Goal: Task Accomplishment & Management: Complete application form

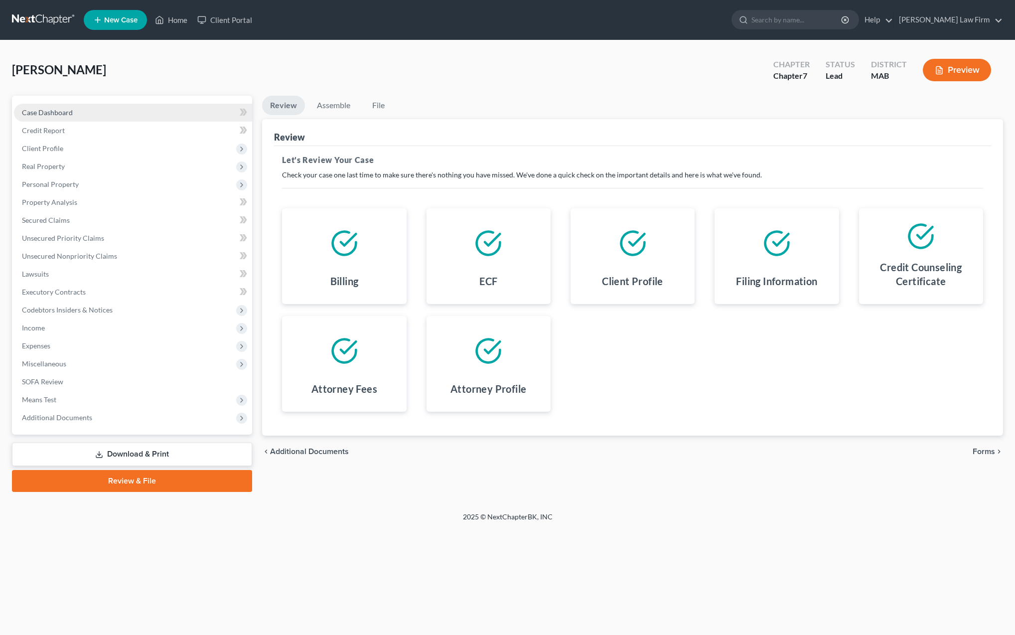
click at [46, 112] on span "Case Dashboard" at bounding box center [47, 112] width 51 height 8
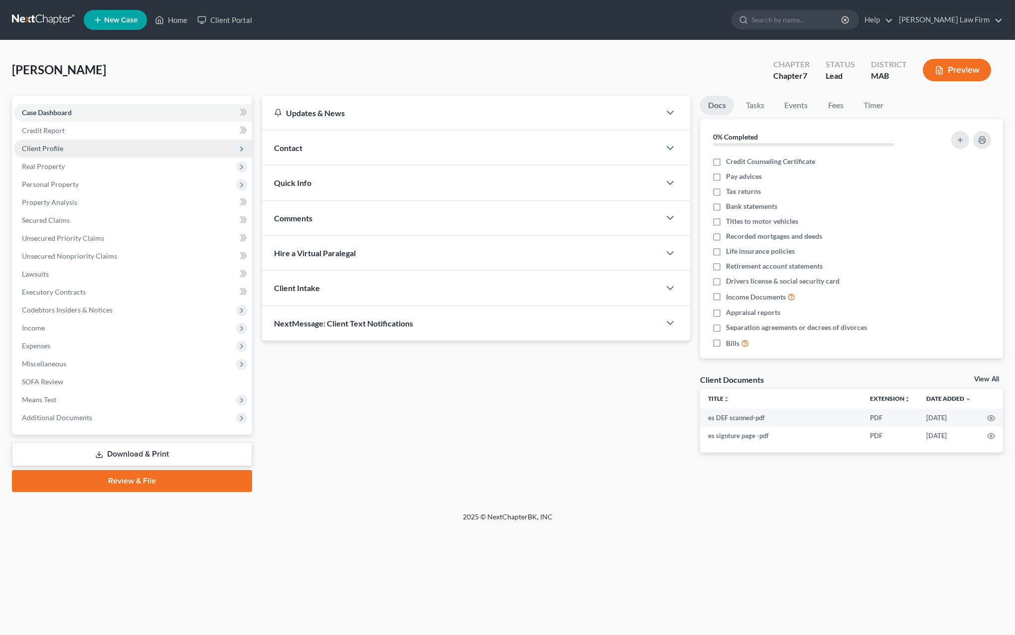
click at [44, 149] on span "Client Profile" at bounding box center [42, 148] width 41 height 8
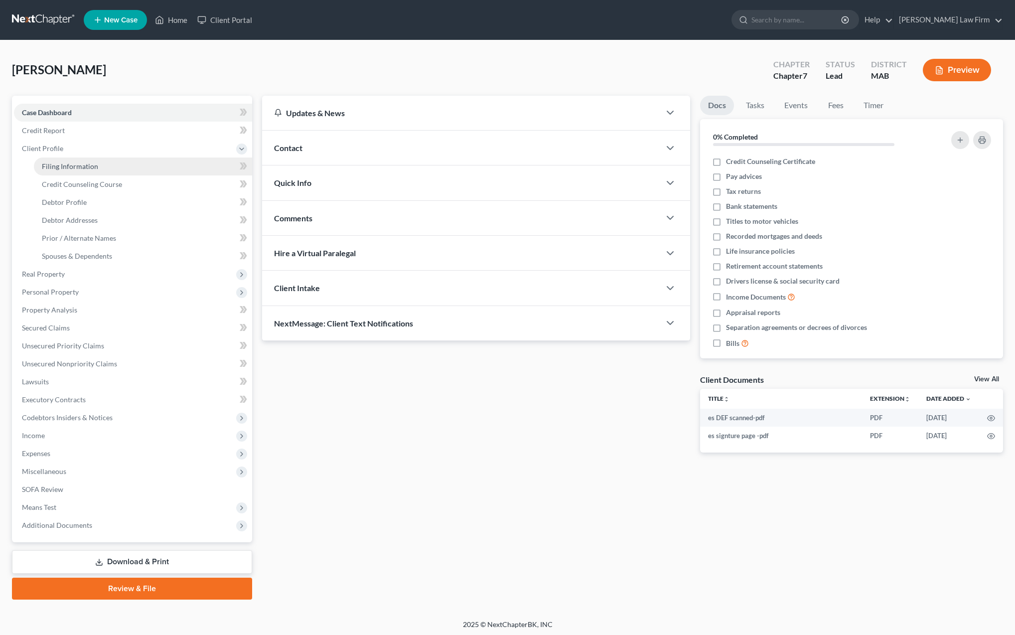
click at [54, 169] on span "Filing Information" at bounding box center [70, 166] width 56 height 8
select select "1"
select select "0"
select select "39"
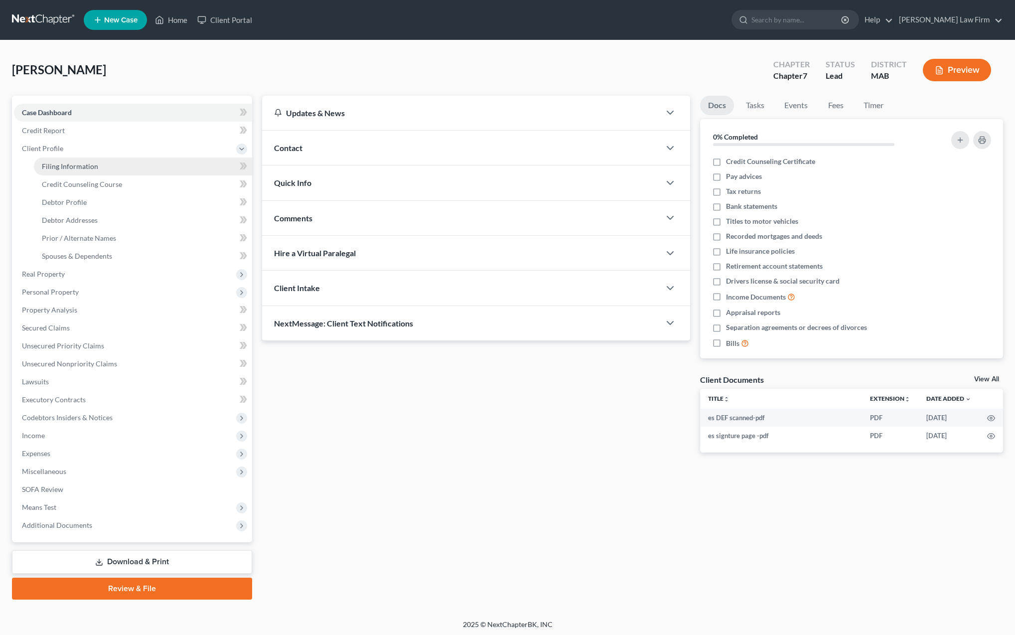
select select "0"
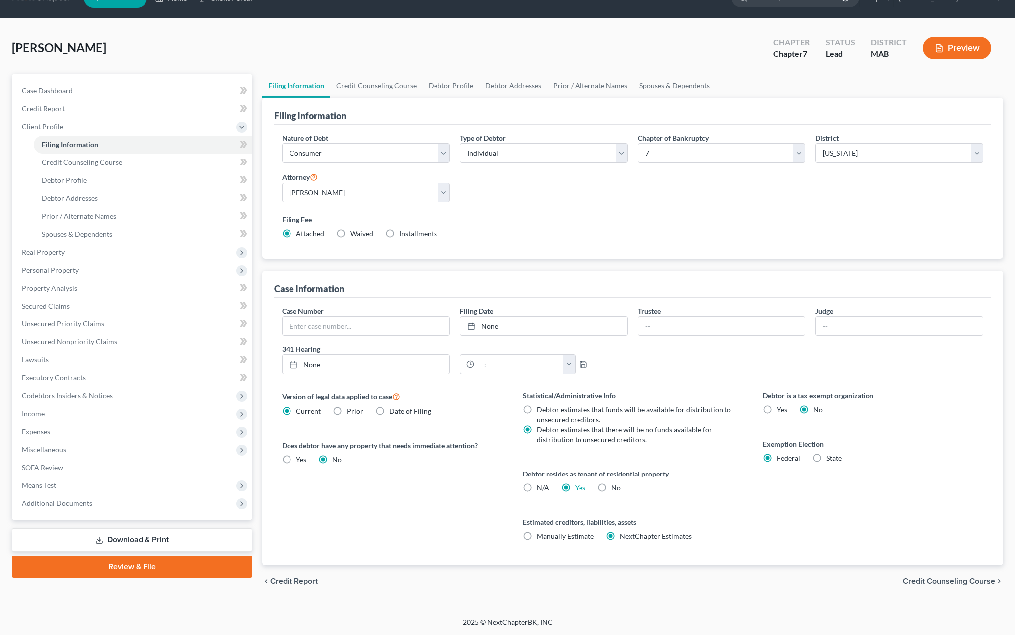
scroll to position [21, 0]
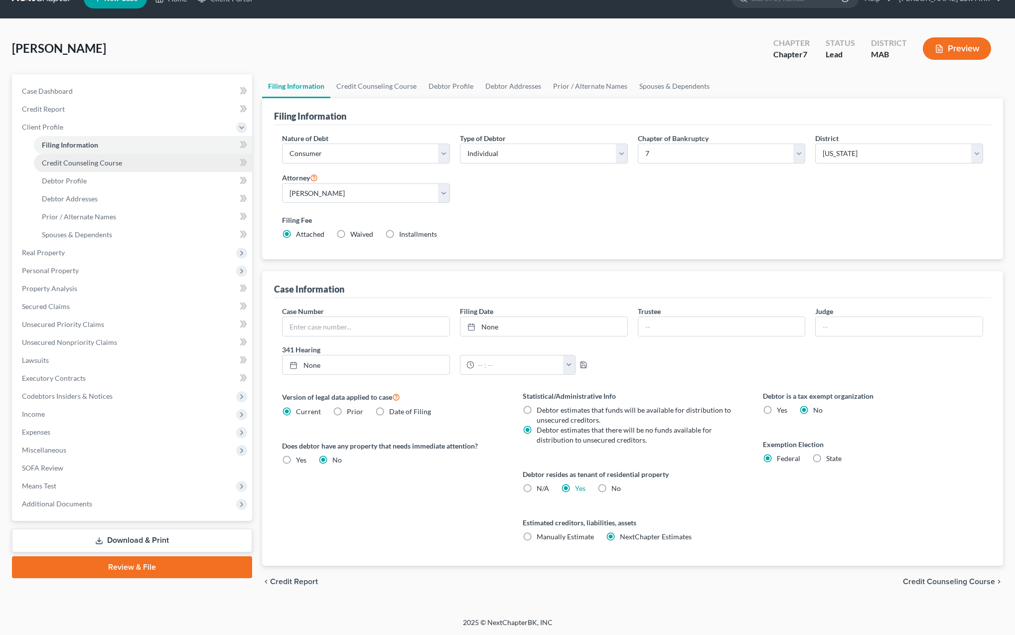
click at [86, 164] on span "Credit Counseling Course" at bounding box center [82, 162] width 80 height 8
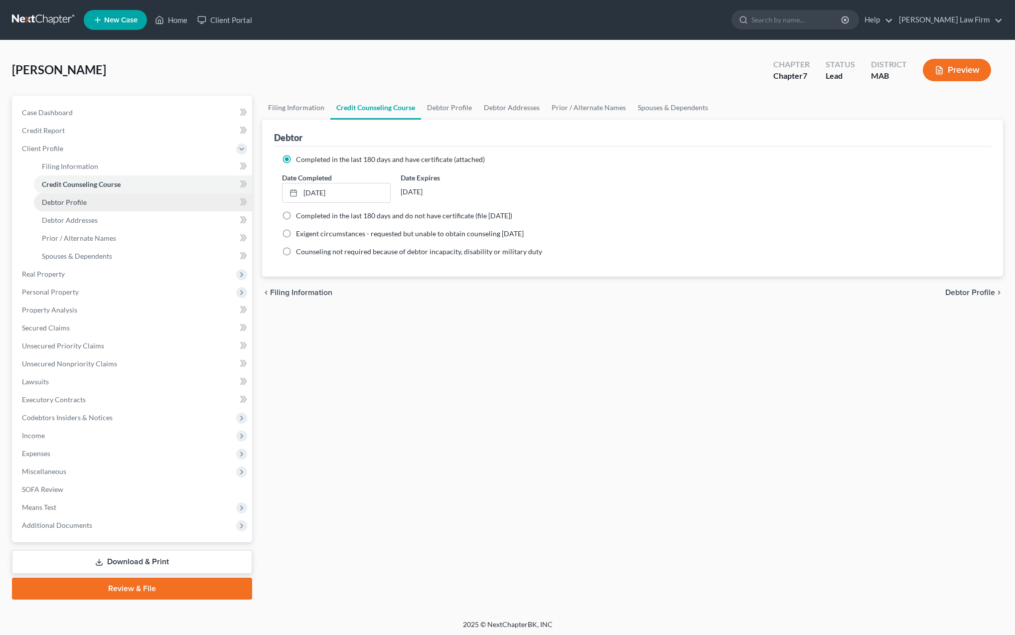
scroll to position [0, 0]
click at [82, 201] on span "Debtor Profile" at bounding box center [64, 202] width 45 height 8
select select "1"
select select "2"
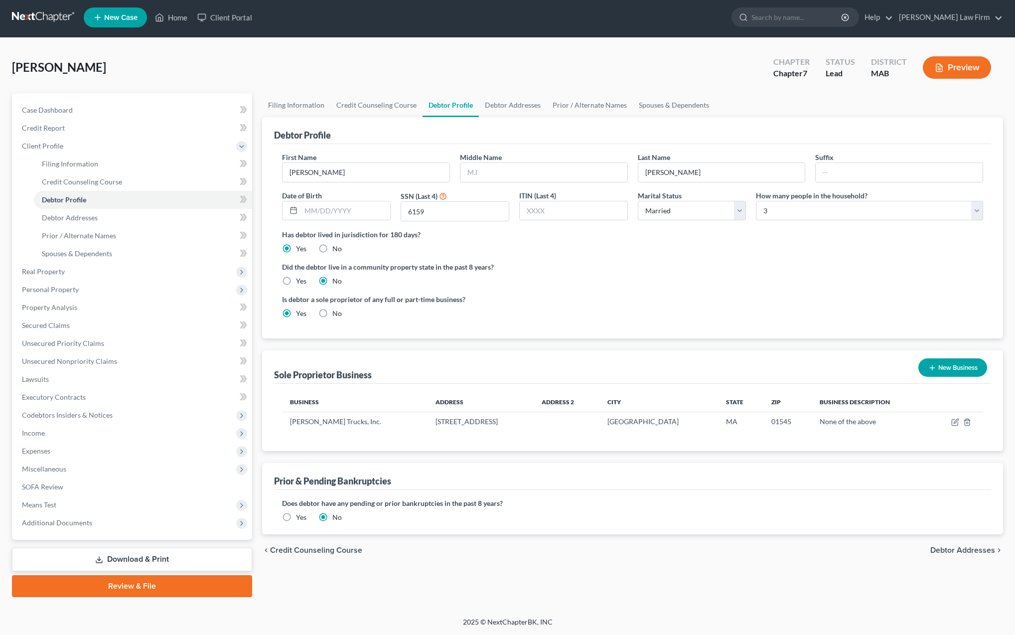
scroll to position [2, 0]
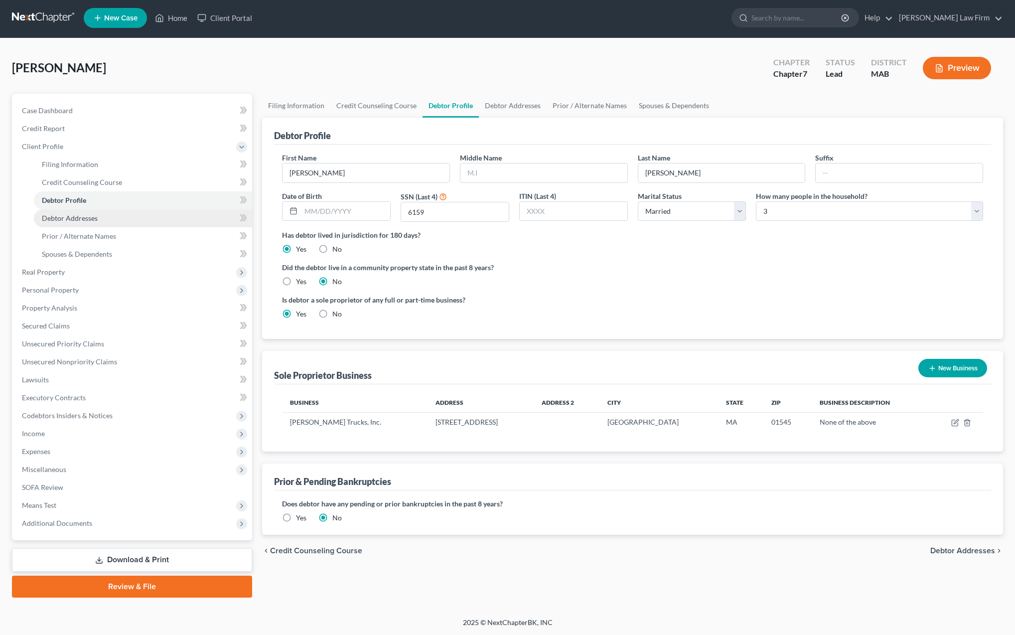
click at [66, 217] on span "Debtor Addresses" at bounding box center [70, 218] width 56 height 8
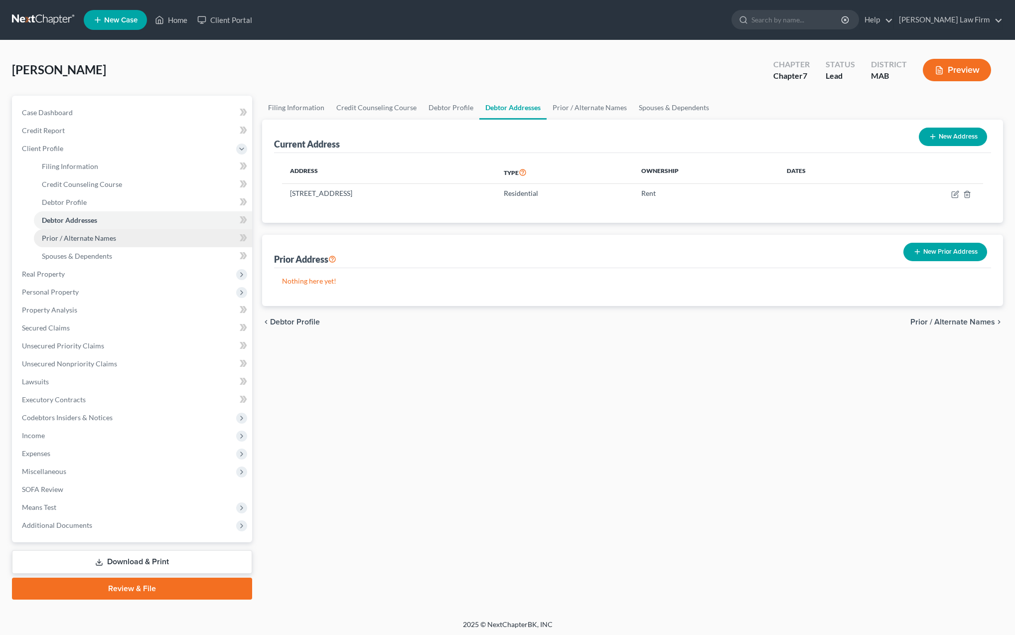
click at [65, 238] on span "Prior / Alternate Names" at bounding box center [79, 238] width 74 height 8
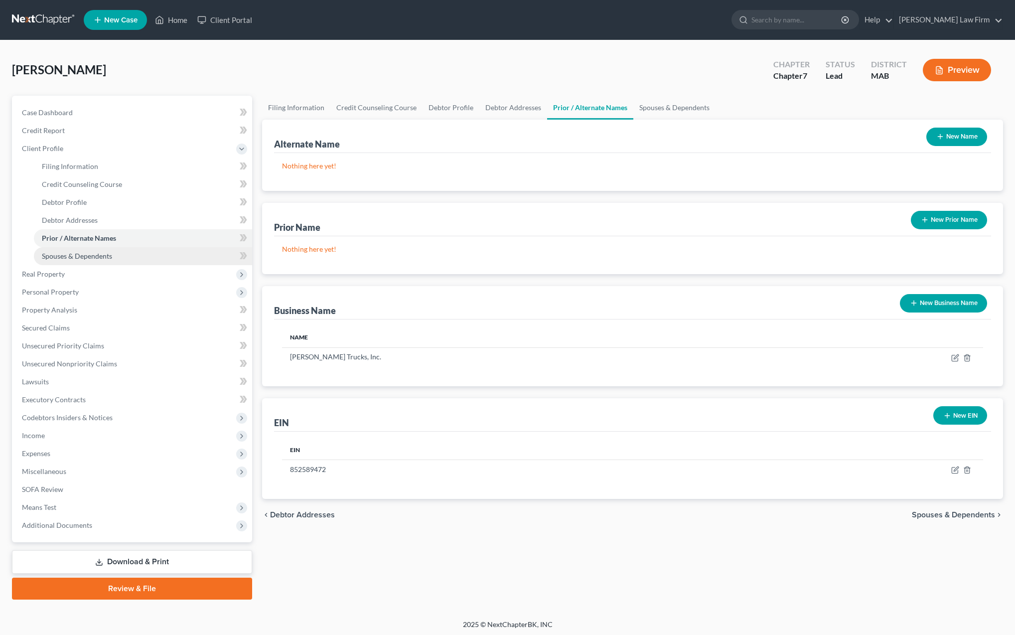
click at [64, 255] on span "Spouses & Dependents" at bounding box center [77, 256] width 70 height 8
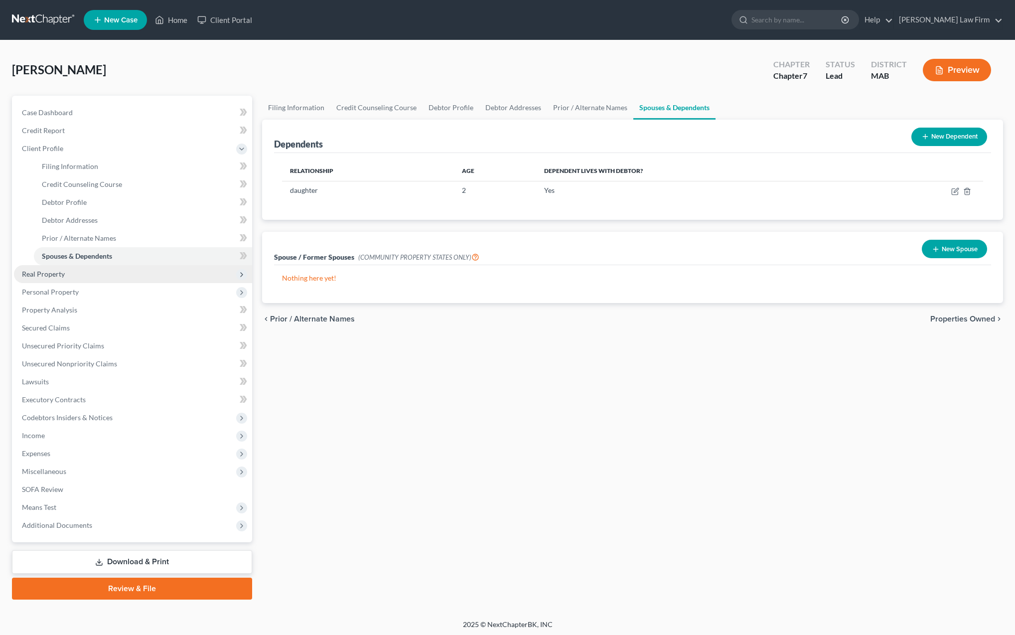
click at [59, 275] on span "Real Property" at bounding box center [43, 274] width 43 height 8
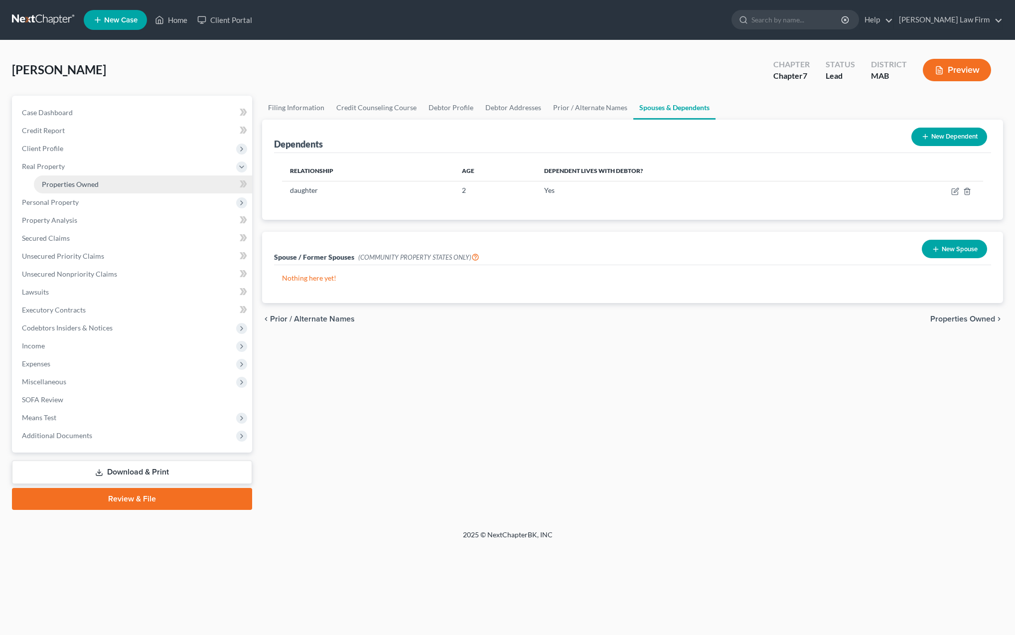
click at [58, 185] on span "Properties Owned" at bounding box center [70, 184] width 57 height 8
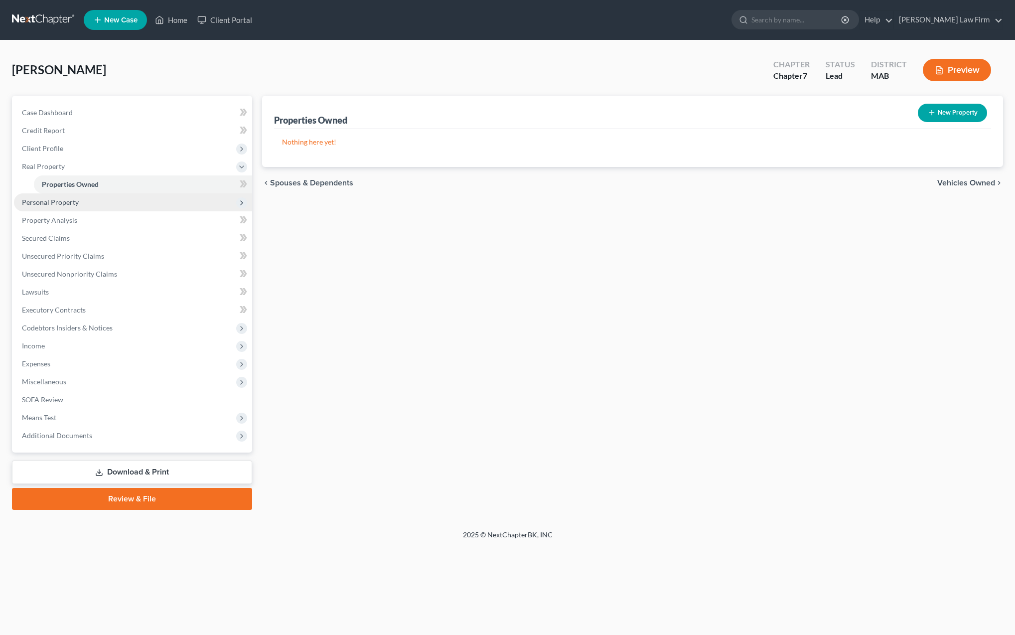
click at [57, 205] on span "Personal Property" at bounding box center [50, 202] width 57 height 8
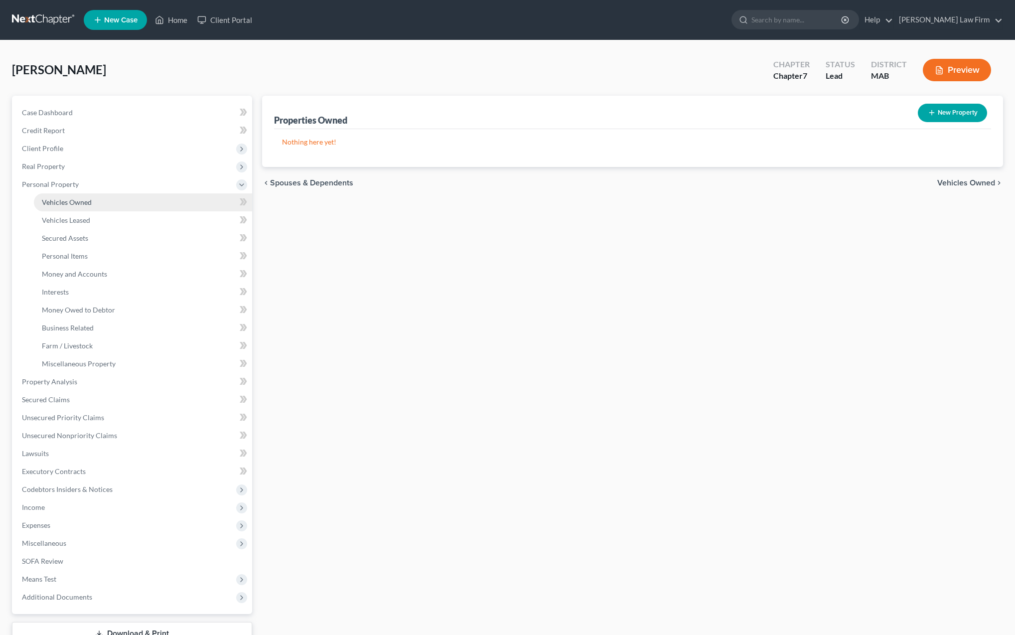
click at [59, 206] on link "Vehicles Owned" at bounding box center [143, 202] width 218 height 18
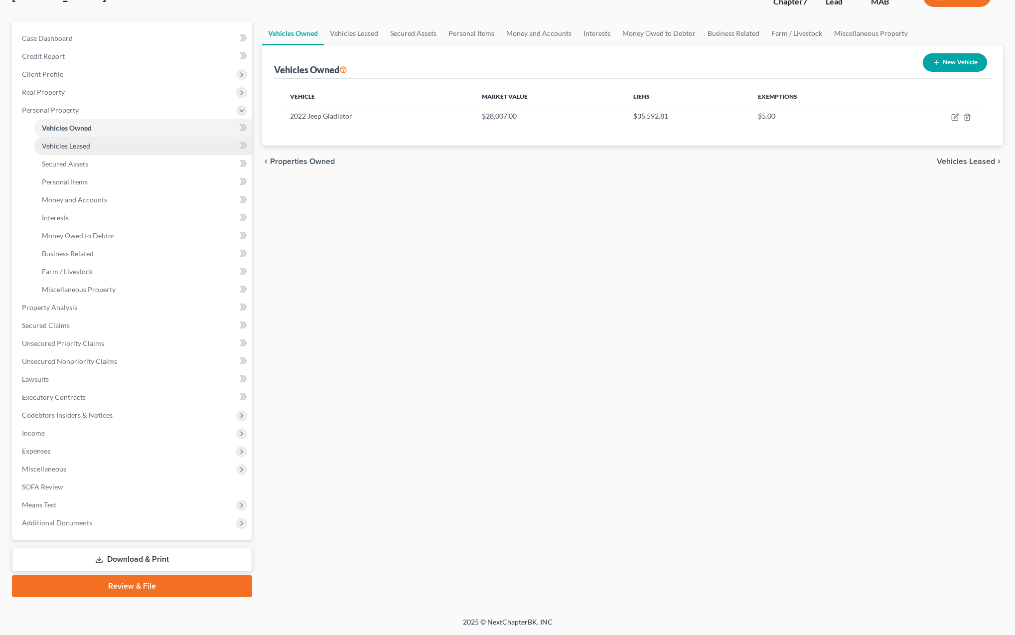
scroll to position [74, 0]
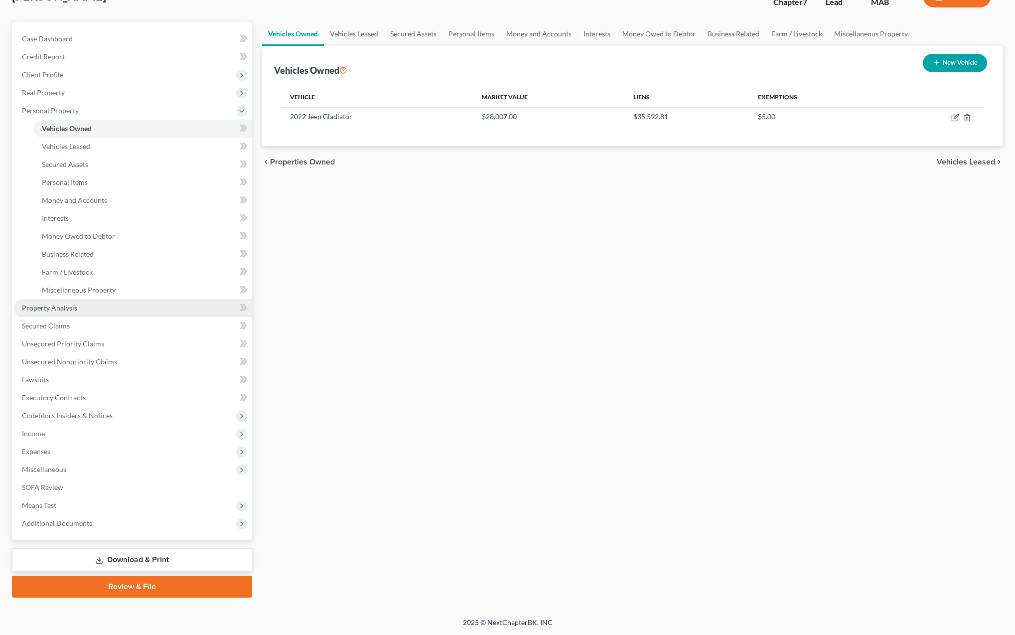
click at [58, 309] on span "Property Analysis" at bounding box center [49, 307] width 55 height 8
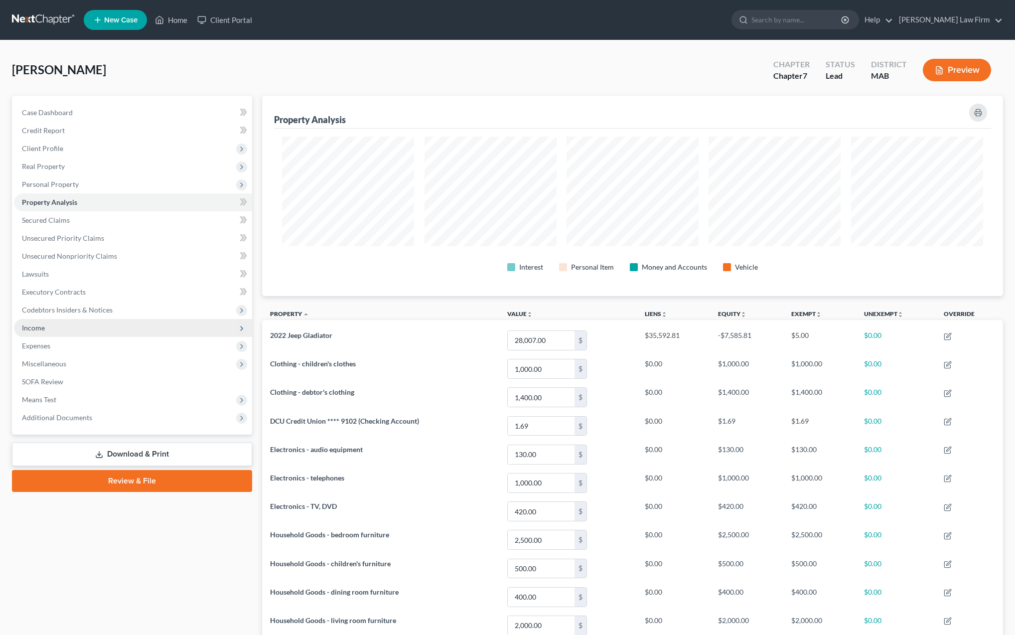
click at [38, 330] on span "Income" at bounding box center [33, 327] width 23 height 8
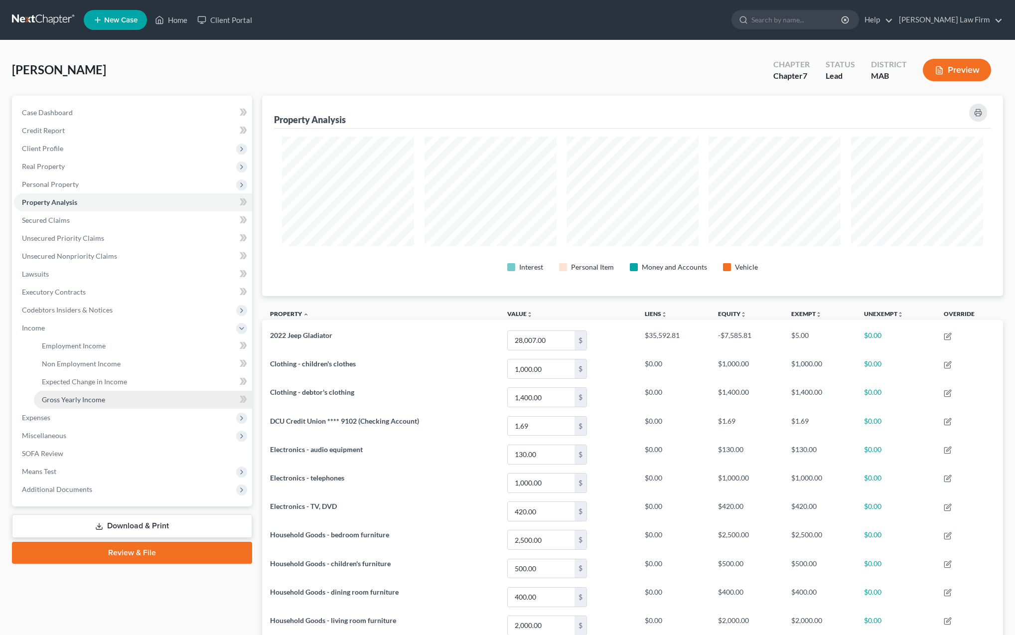
click at [74, 397] on span "Gross Yearly Income" at bounding box center [73, 399] width 63 height 8
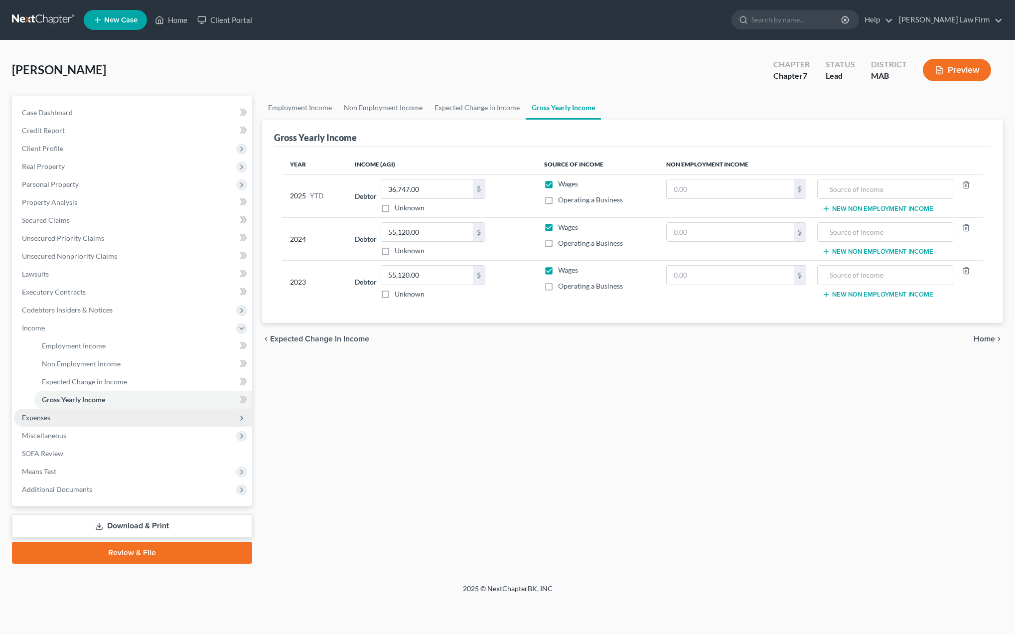
click at [34, 419] on span "Expenses" at bounding box center [36, 417] width 28 height 8
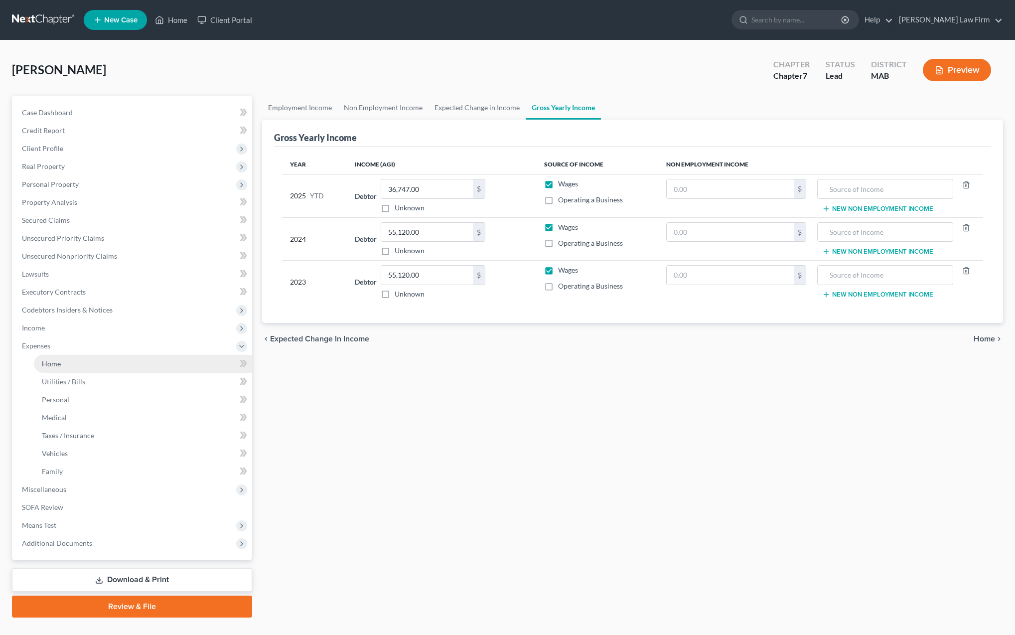
click at [56, 369] on link "Home" at bounding box center [143, 364] width 218 height 18
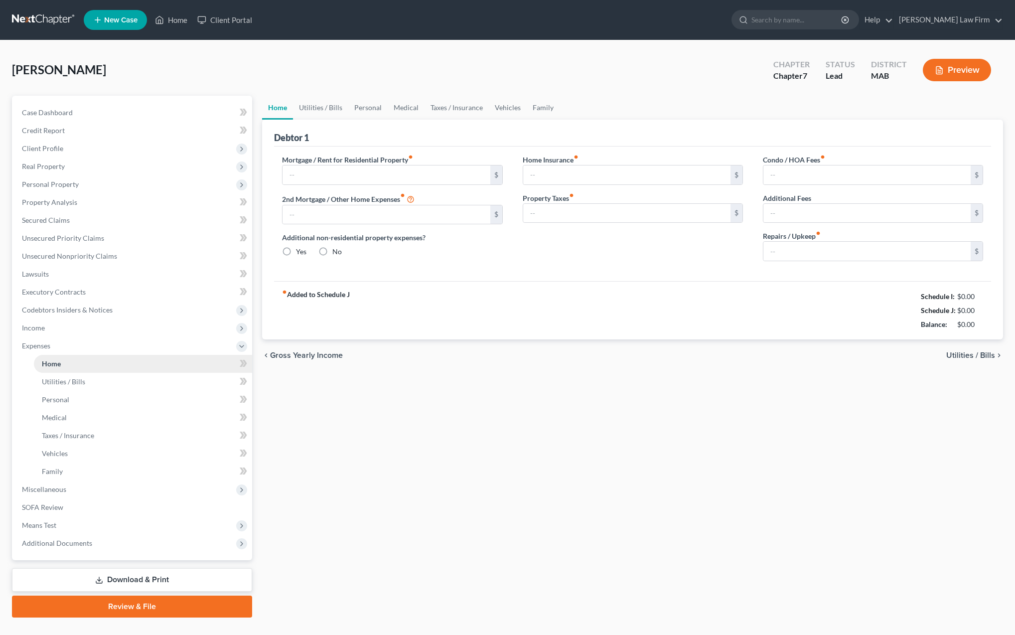
type input "2,836.00"
type input "0.00"
radio input "true"
type input "0.00"
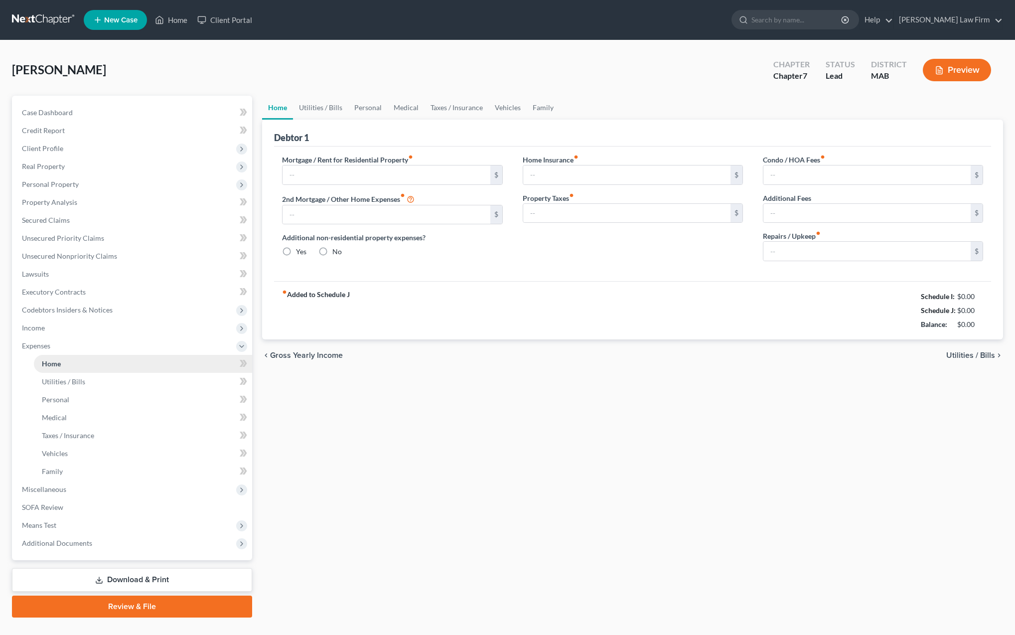
type input "0.00"
click at [67, 492] on span "Miscellaneous" at bounding box center [133, 489] width 238 height 18
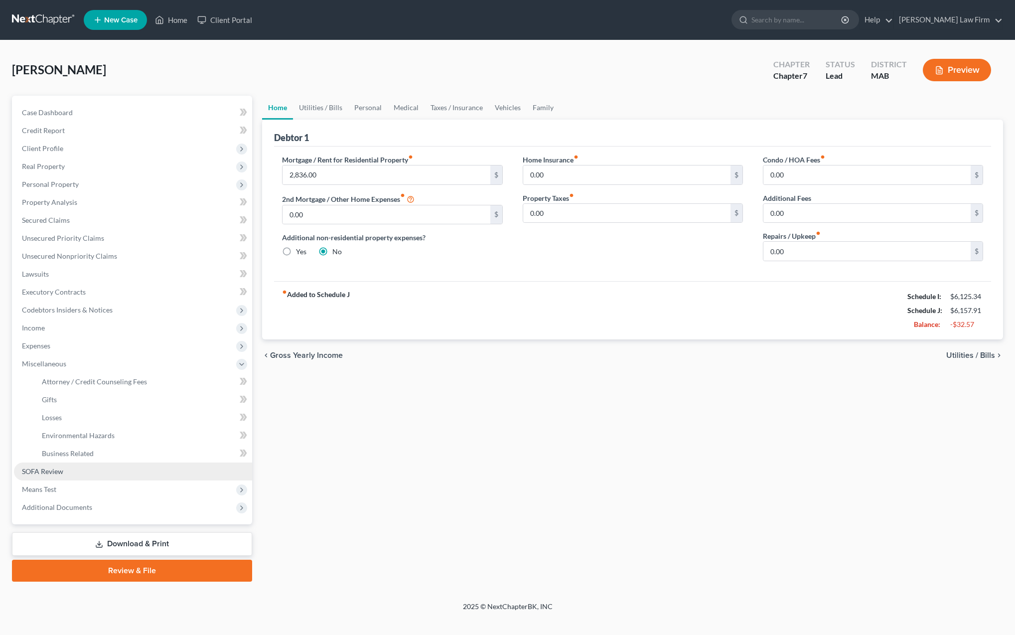
click at [62, 473] on span "SOFA Review" at bounding box center [42, 471] width 41 height 8
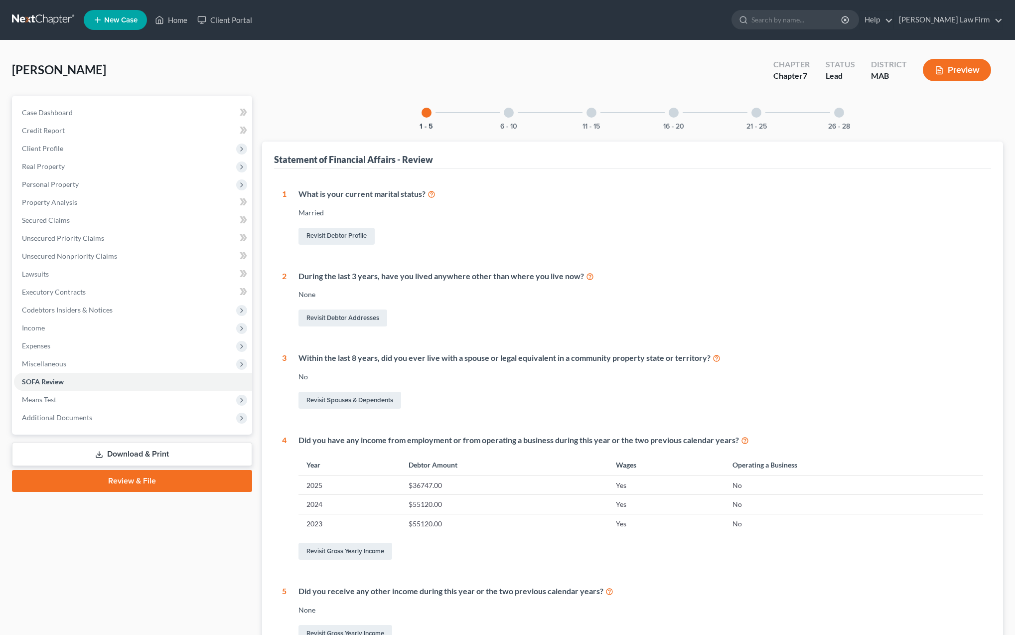
click at [509, 113] on div at bounding box center [509, 113] width 10 height 10
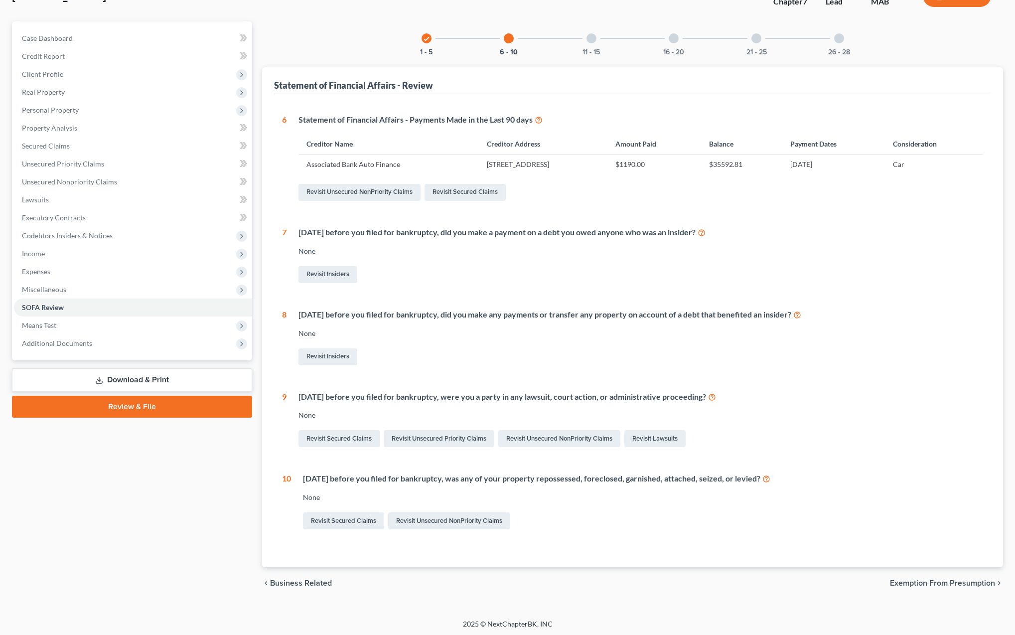
scroll to position [74, 0]
click at [591, 38] on div at bounding box center [591, 39] width 10 height 10
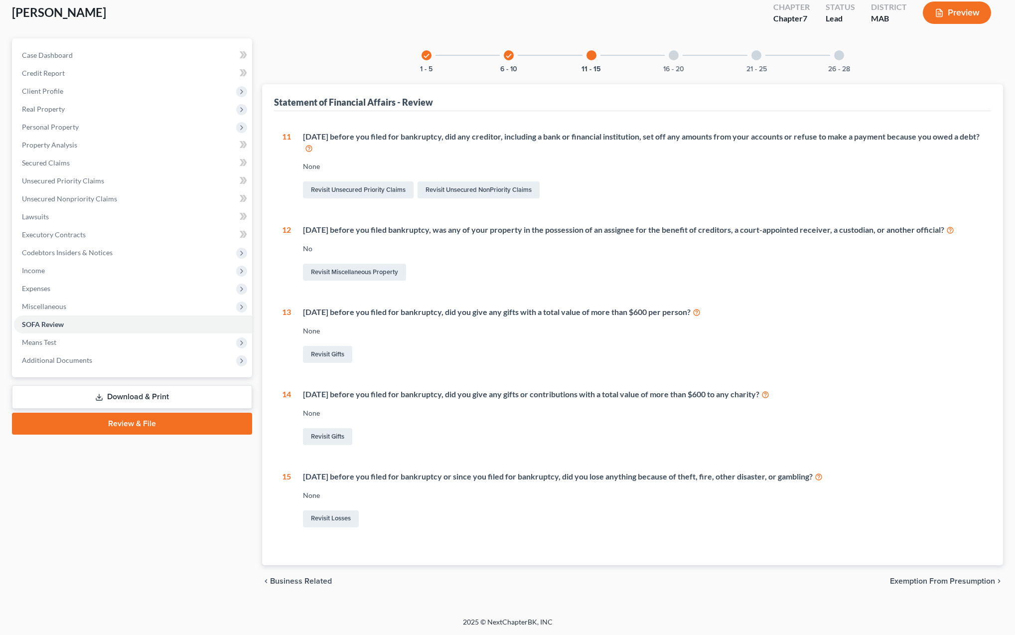
scroll to position [54, 0]
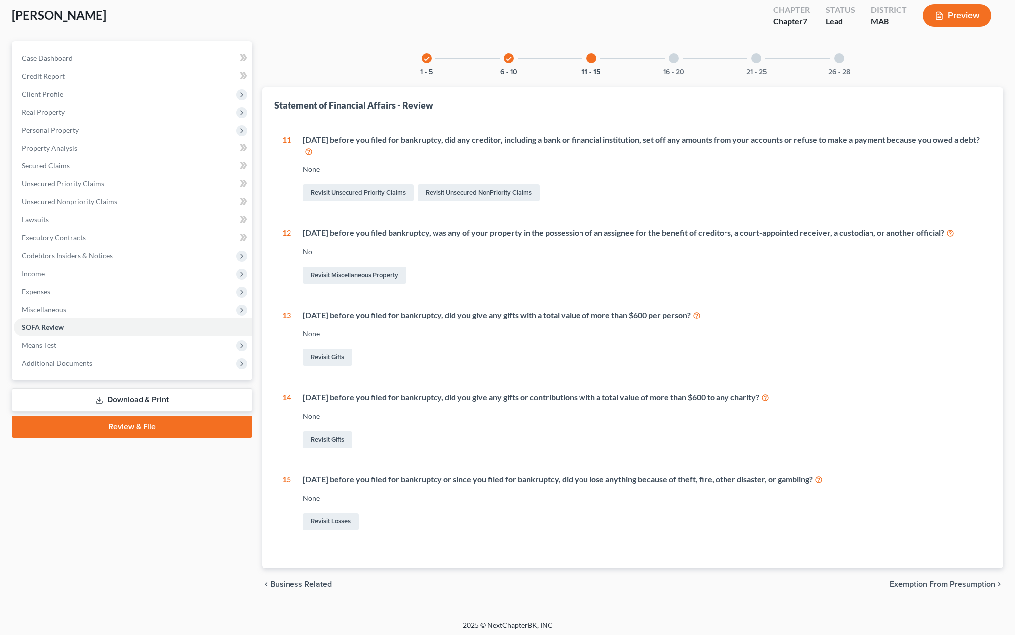
click at [675, 58] on div at bounding box center [674, 58] width 10 height 10
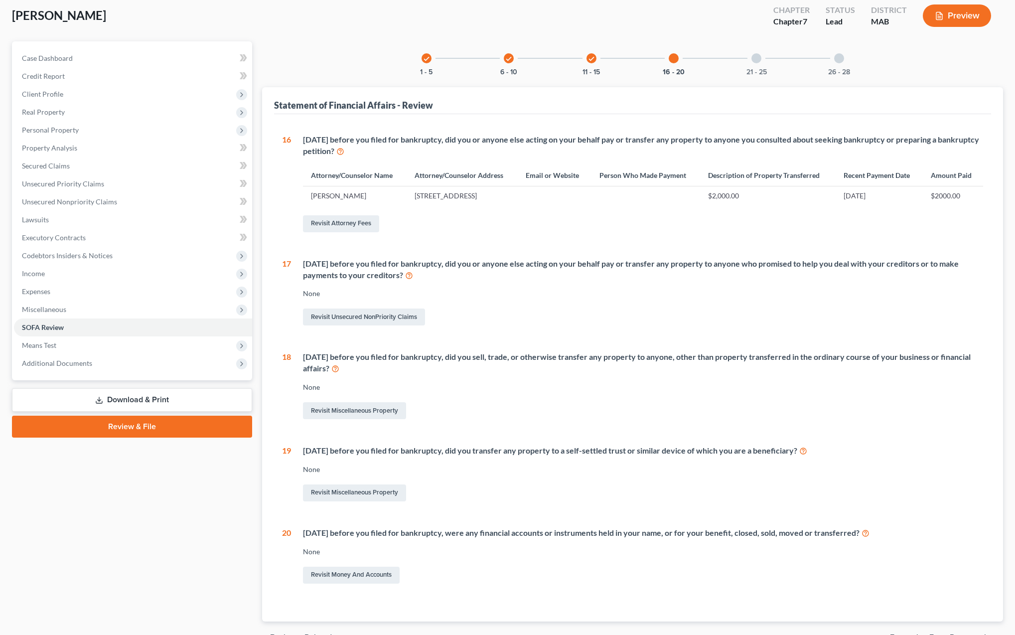
scroll to position [53, 0]
click at [757, 60] on div at bounding box center [756, 59] width 10 height 10
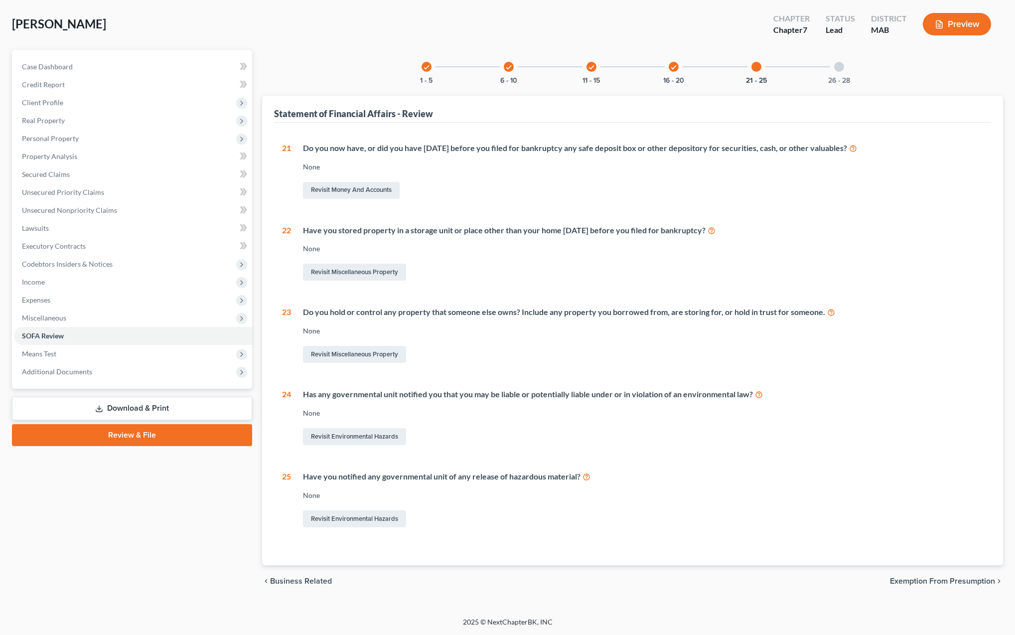
scroll to position [53, 0]
click at [843, 62] on div at bounding box center [839, 67] width 10 height 10
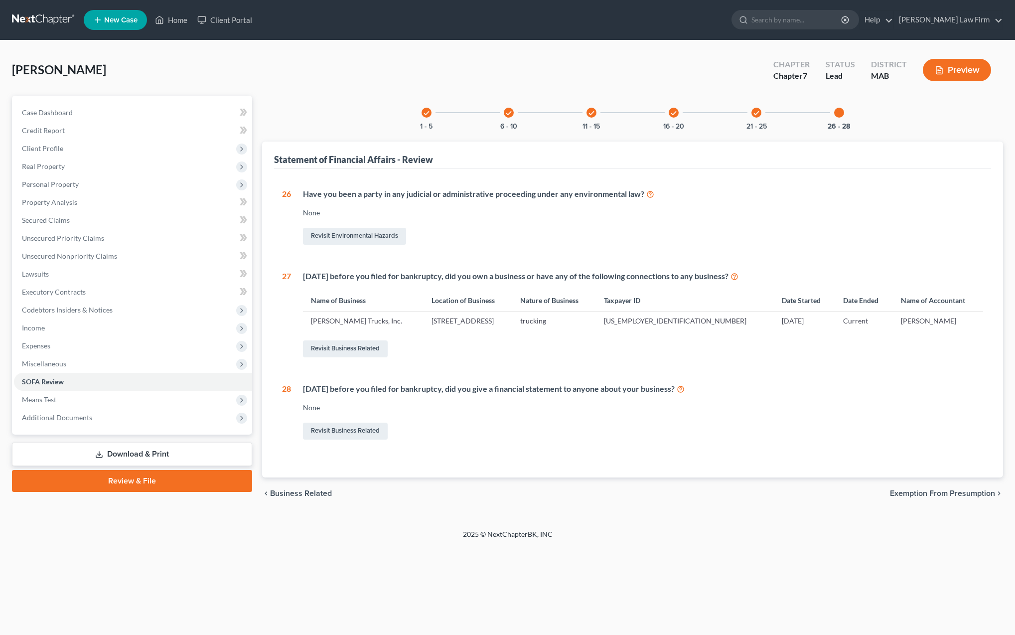
scroll to position [0, 0]
click at [51, 400] on span "Means Test" at bounding box center [39, 399] width 34 height 8
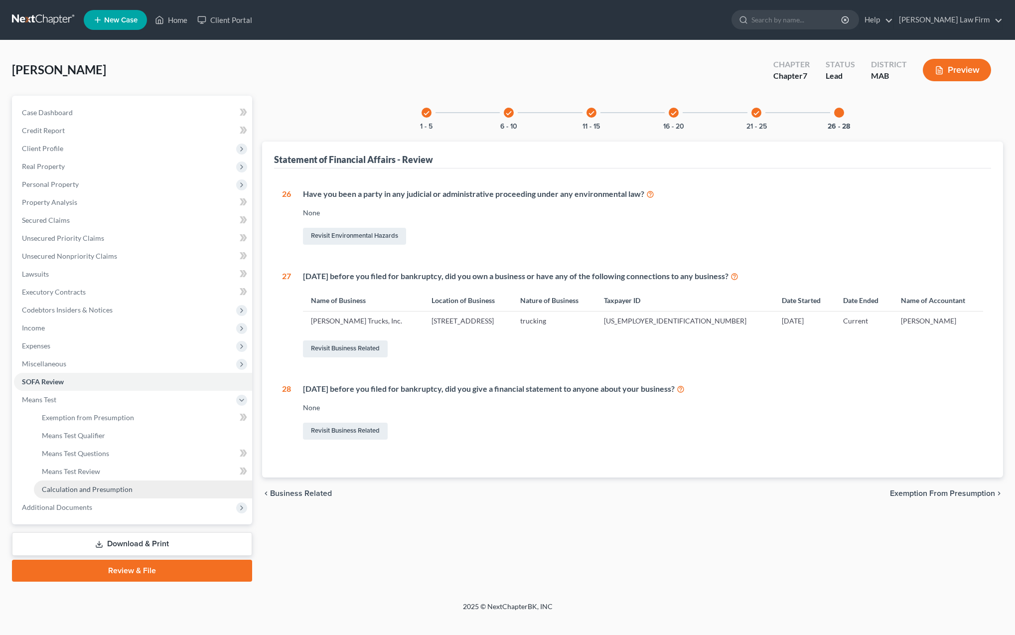
click at [74, 491] on span "Calculation and Presumption" at bounding box center [87, 489] width 91 height 8
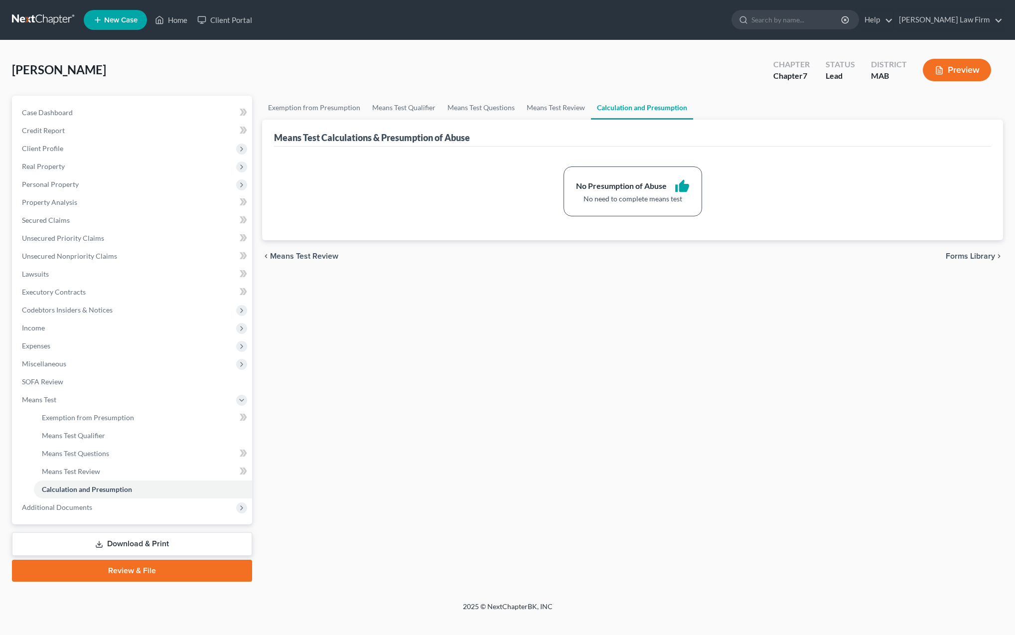
click at [131, 570] on link "Review & File" at bounding box center [132, 570] width 240 height 22
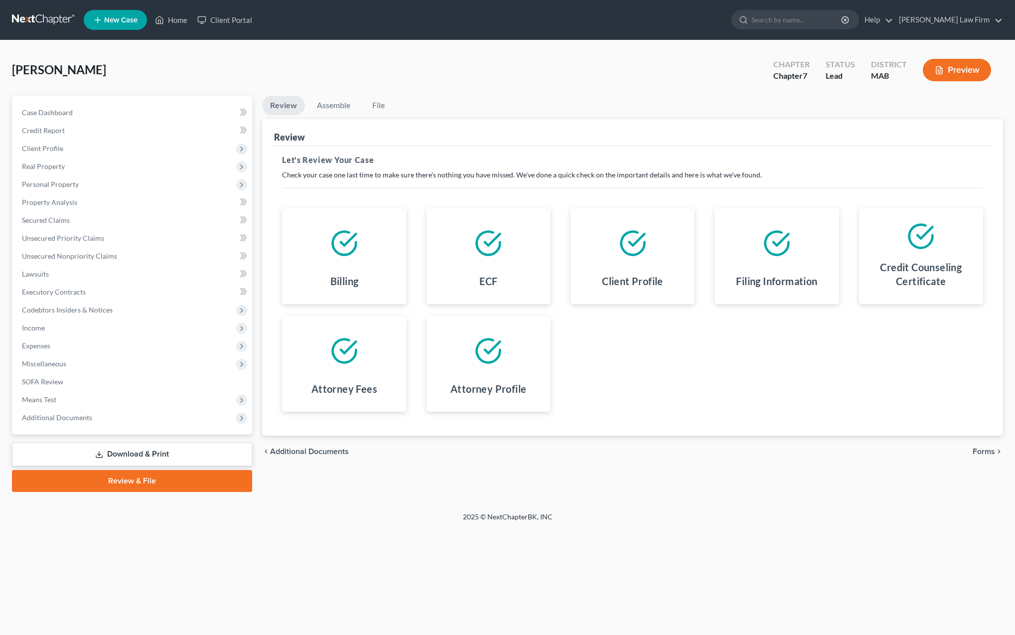
click at [979, 453] on span "Forms" at bounding box center [983, 451] width 22 height 8
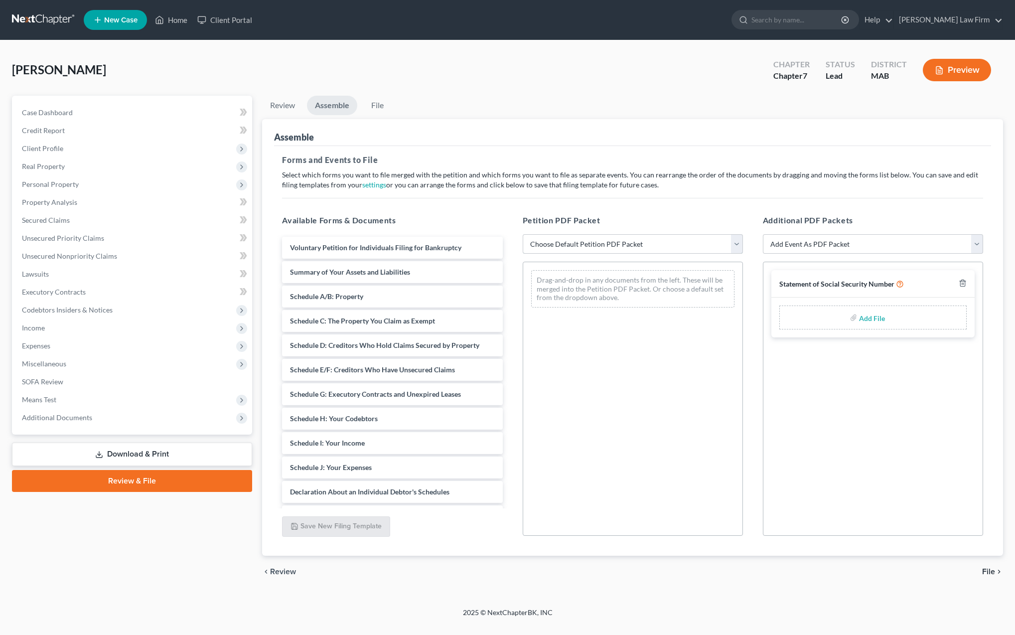
select select "2"
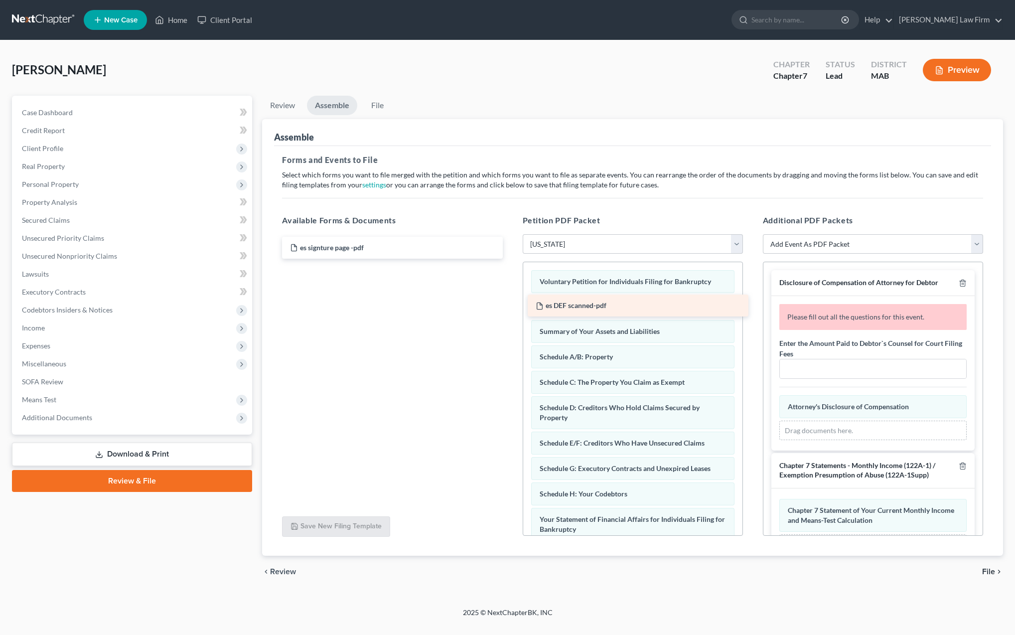
drag, startPoint x: 348, startPoint y: 249, endPoint x: 594, endPoint y: 307, distance: 252.4
click at [510, 259] on div "es DEF scanned-pdf es DEF scanned-pdf es signture page -pdf" at bounding box center [392, 248] width 236 height 22
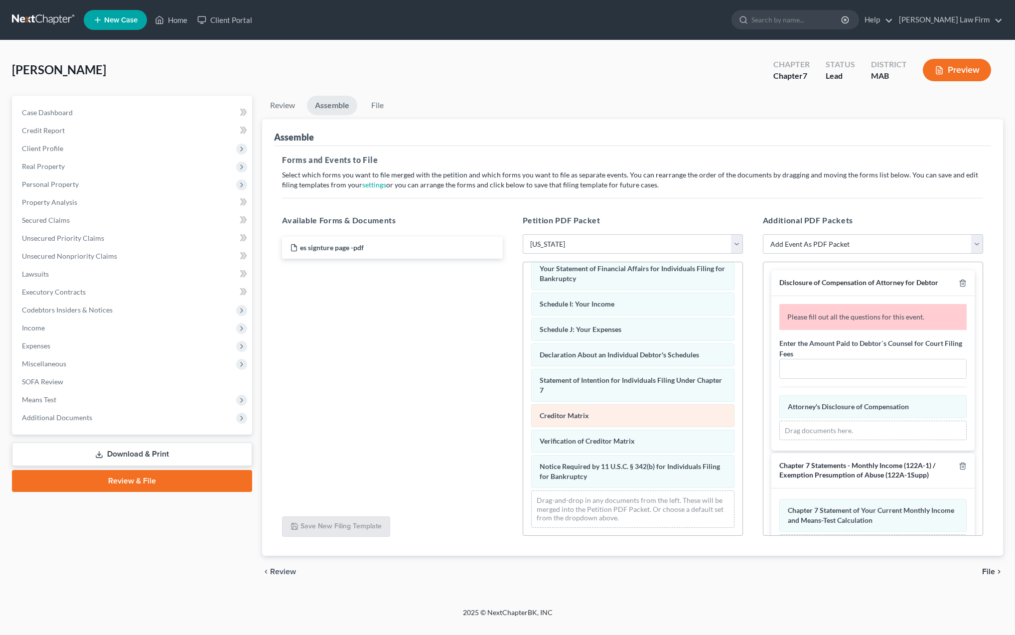
scroll to position [251, 0]
drag, startPoint x: 596, startPoint y: 446, endPoint x: 594, endPoint y: 413, distance: 33.4
click at [594, 413] on div "Verification of Creditor Matrix Voluntary Petition for Individuals Filing for B…" at bounding box center [632, 273] width 219 height 525
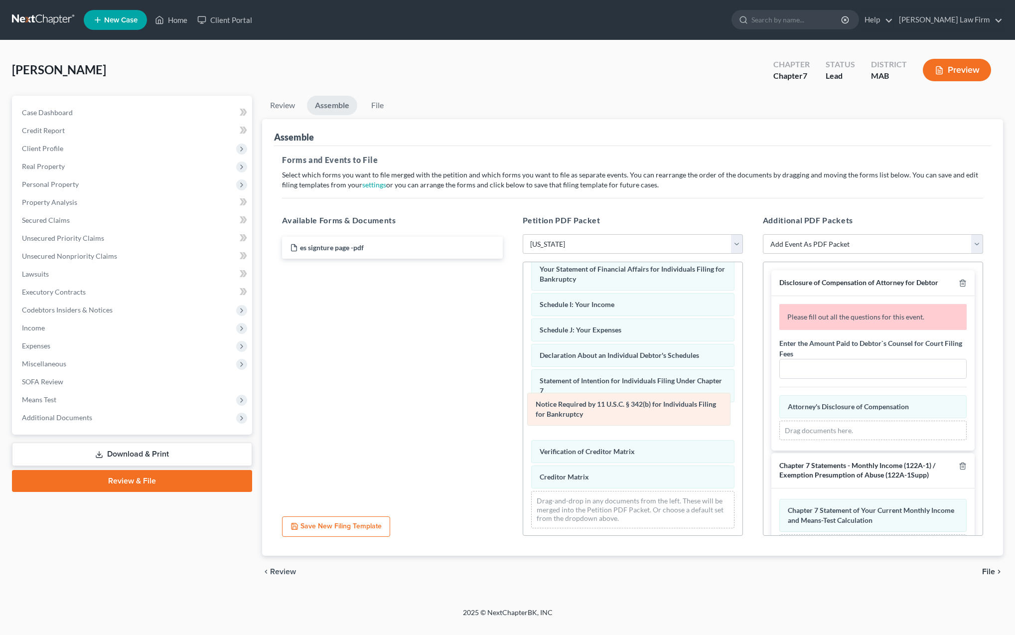
drag, startPoint x: 605, startPoint y: 477, endPoint x: 601, endPoint y: 415, distance: 62.4
click at [601, 415] on div "Notice Required by 11 U.S.C. § 342(b) for Individuals Filing for Bankruptcy Vol…" at bounding box center [632, 273] width 219 height 525
click at [811, 374] on input "text" at bounding box center [873, 368] width 186 height 19
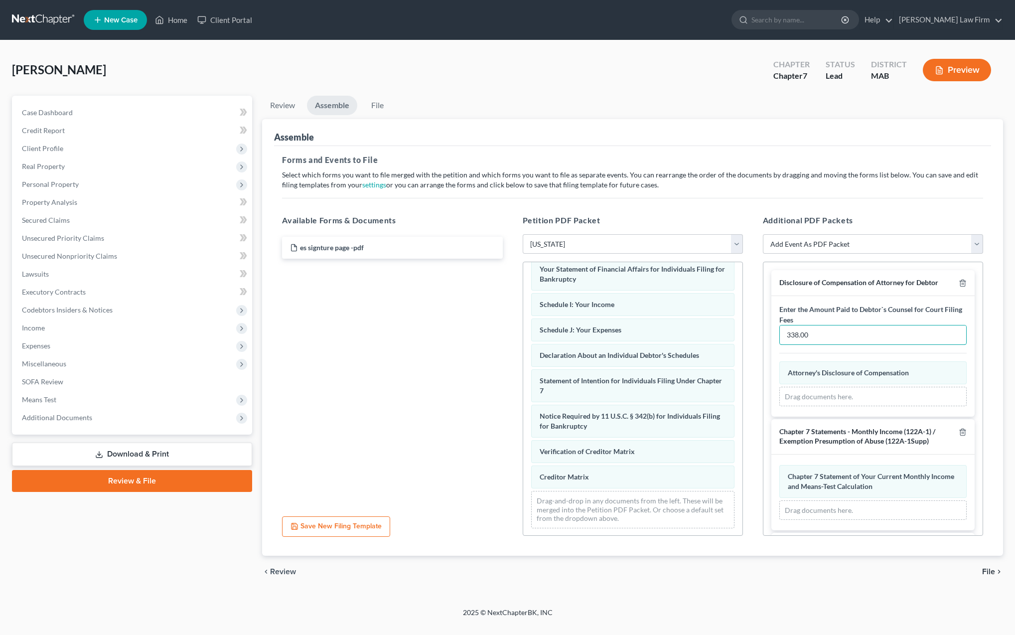
type input "338.00"
click at [988, 572] on span "File" at bounding box center [988, 571] width 13 height 8
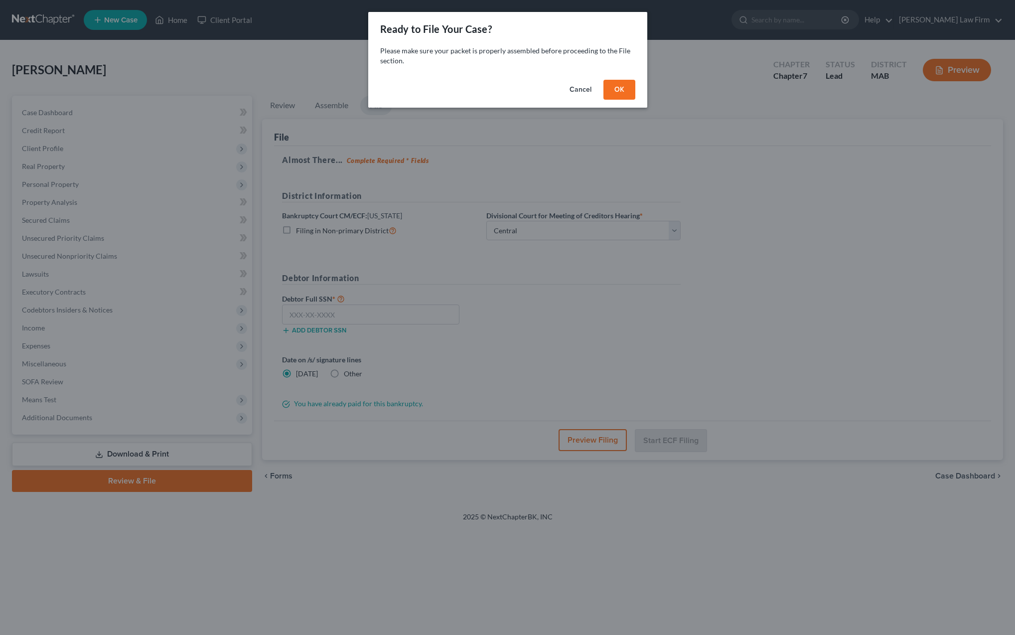
click at [616, 89] on button "OK" at bounding box center [619, 90] width 32 height 20
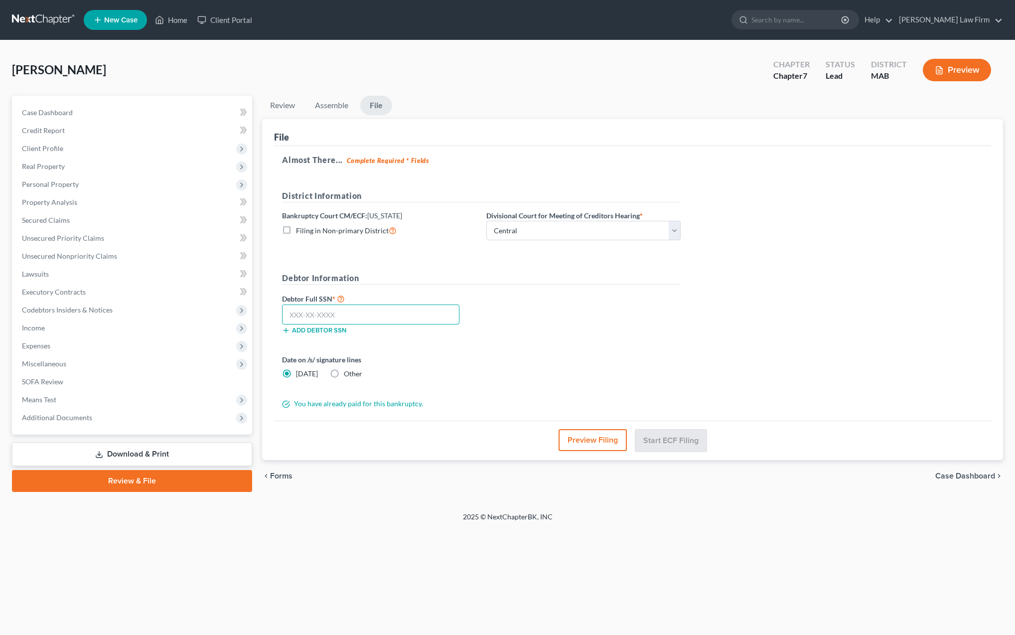
click at [336, 312] on input "text" at bounding box center [370, 314] width 177 height 20
type input "278-97-6159"
click at [312, 332] on button "Add debtor SSN" at bounding box center [314, 330] width 64 height 8
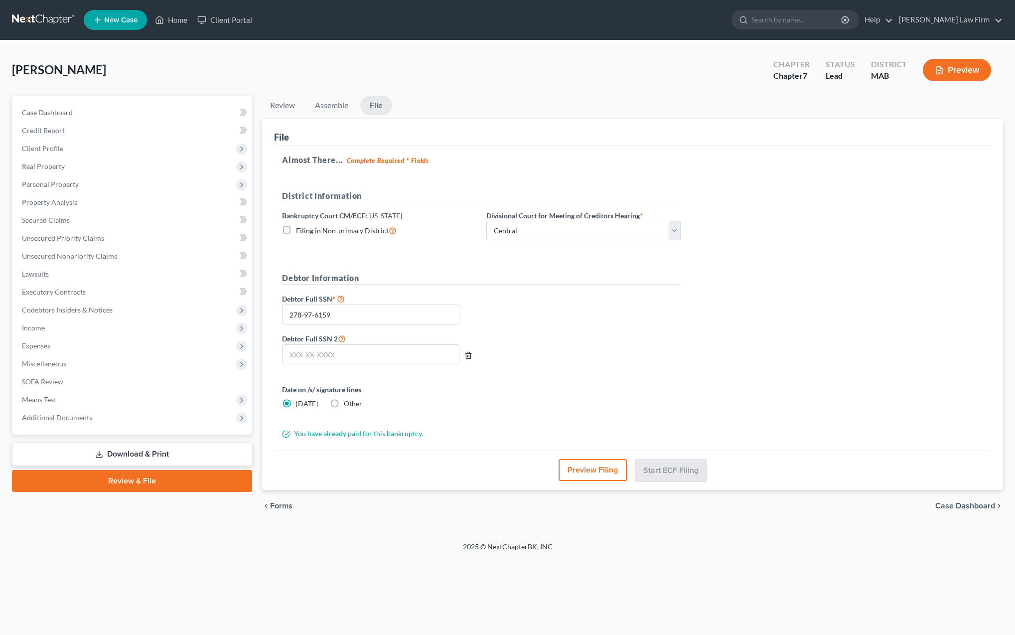
click at [470, 357] on icon "button" at bounding box center [468, 355] width 4 height 6
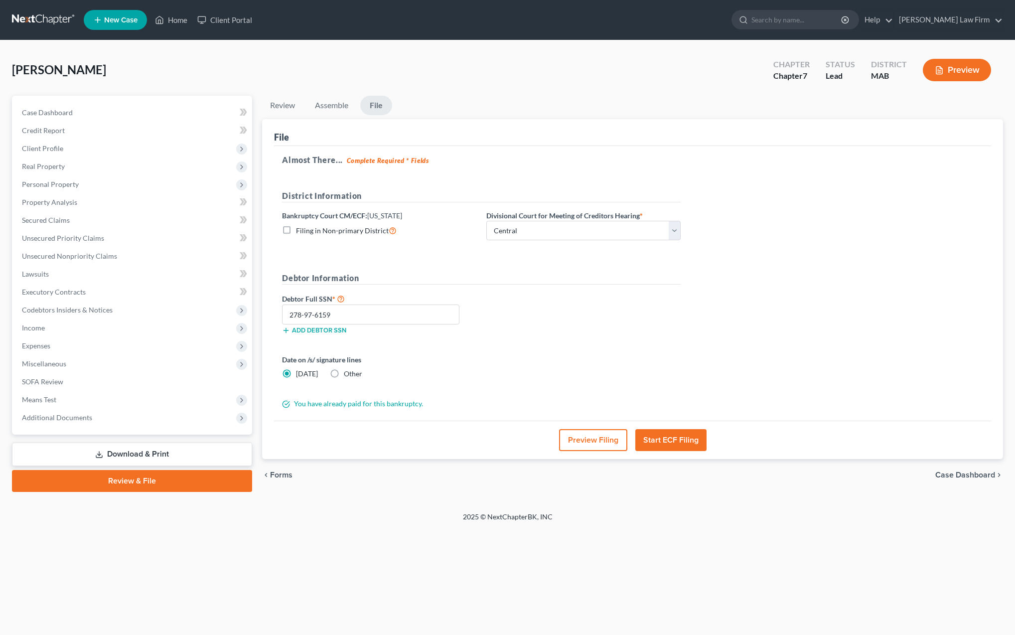
click at [344, 372] on label "Other" at bounding box center [353, 374] width 18 height 10
click at [348, 372] on input "Other" at bounding box center [351, 372] width 6 height 6
radio input "true"
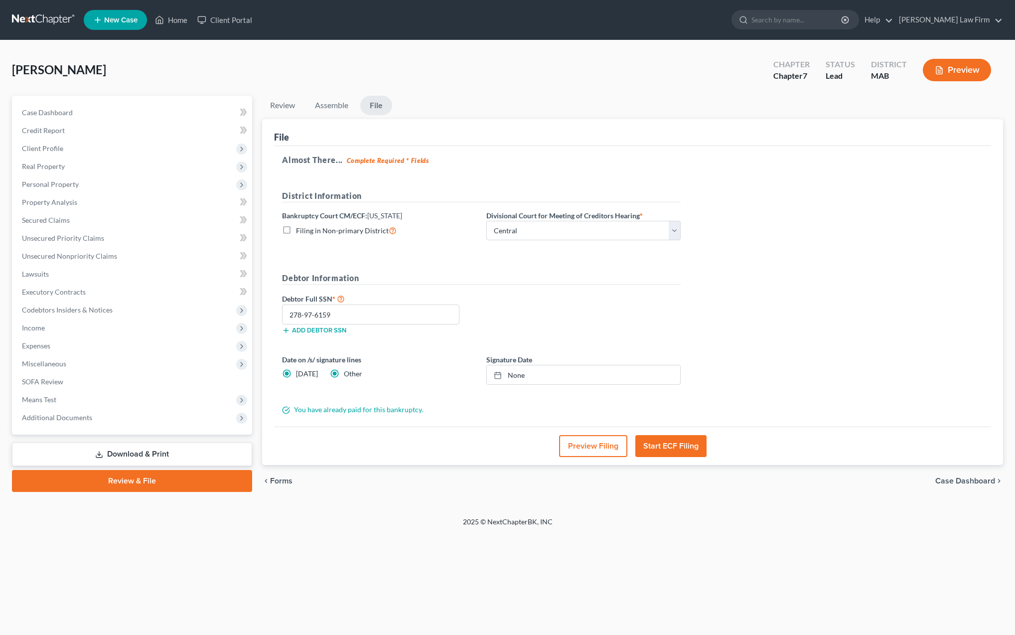
radio input "false"
click at [514, 374] on link "None" at bounding box center [583, 374] width 193 height 19
click at [664, 448] on button "Start ECF Filing" at bounding box center [670, 446] width 71 height 22
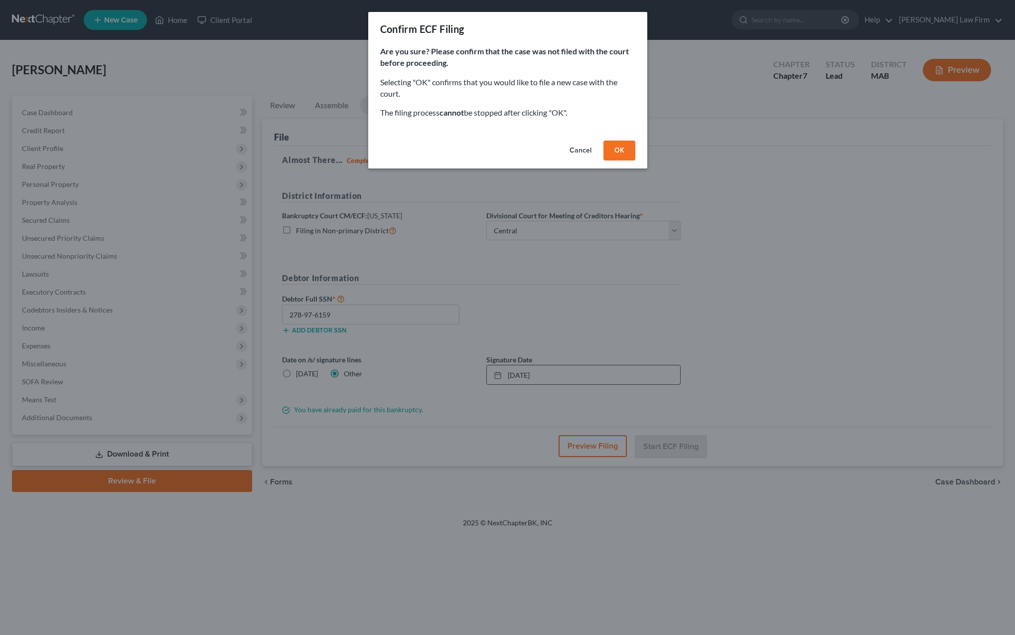
click at [619, 146] on button "OK" at bounding box center [619, 150] width 32 height 20
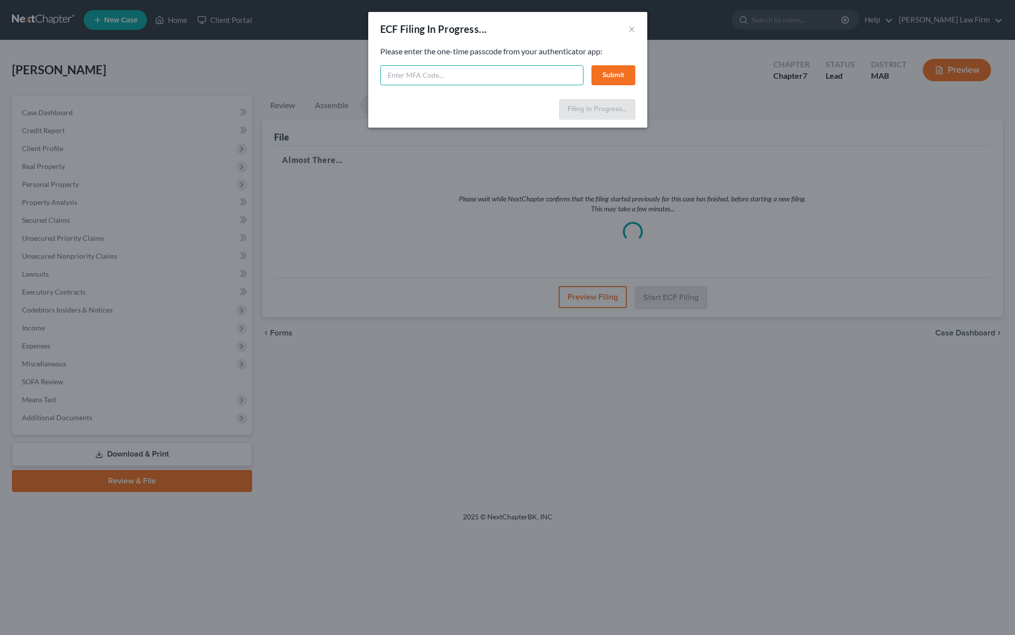
click at [397, 76] on input "text" at bounding box center [481, 75] width 203 height 20
paste input "8n42-2d0h-8zlc-fe8y"
type input "8n42-2d0h-8zlc-fe8y"
click at [621, 77] on button "Submit" at bounding box center [613, 75] width 44 height 20
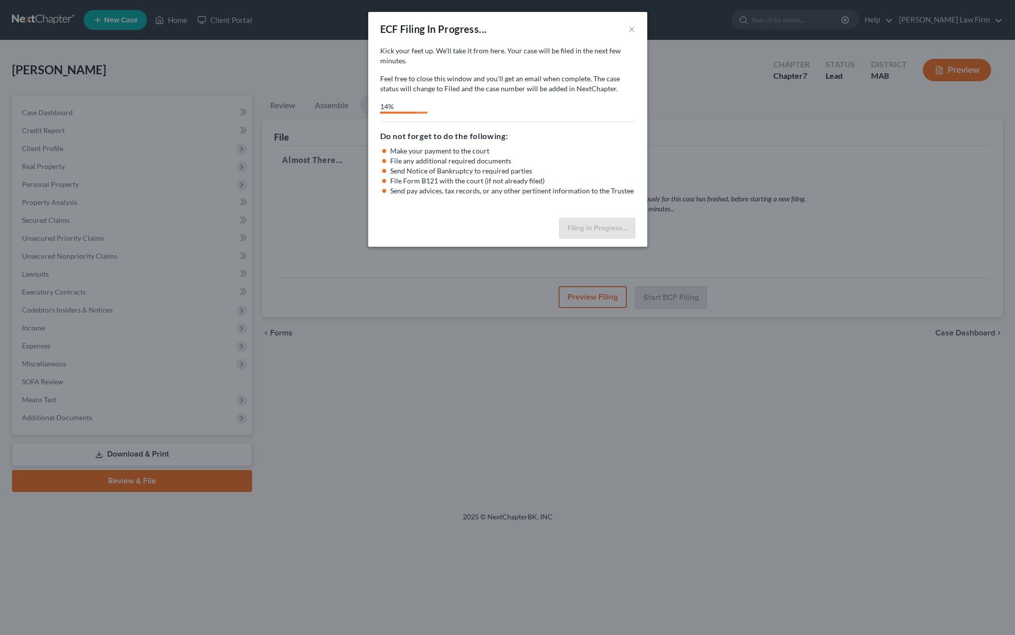
select select "0"
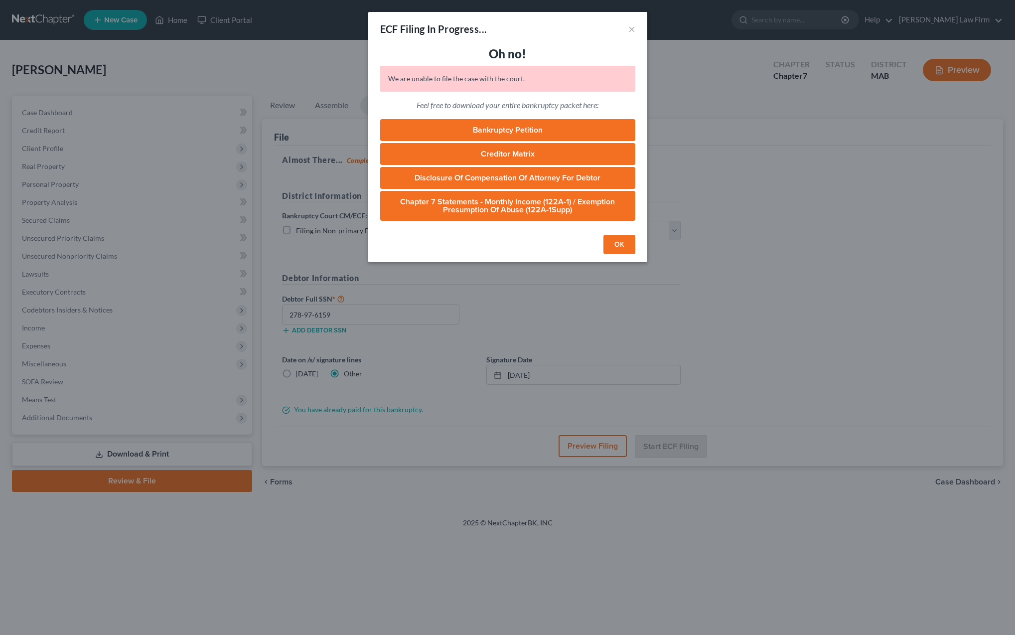
click at [623, 249] on button "OK" at bounding box center [619, 245] width 32 height 20
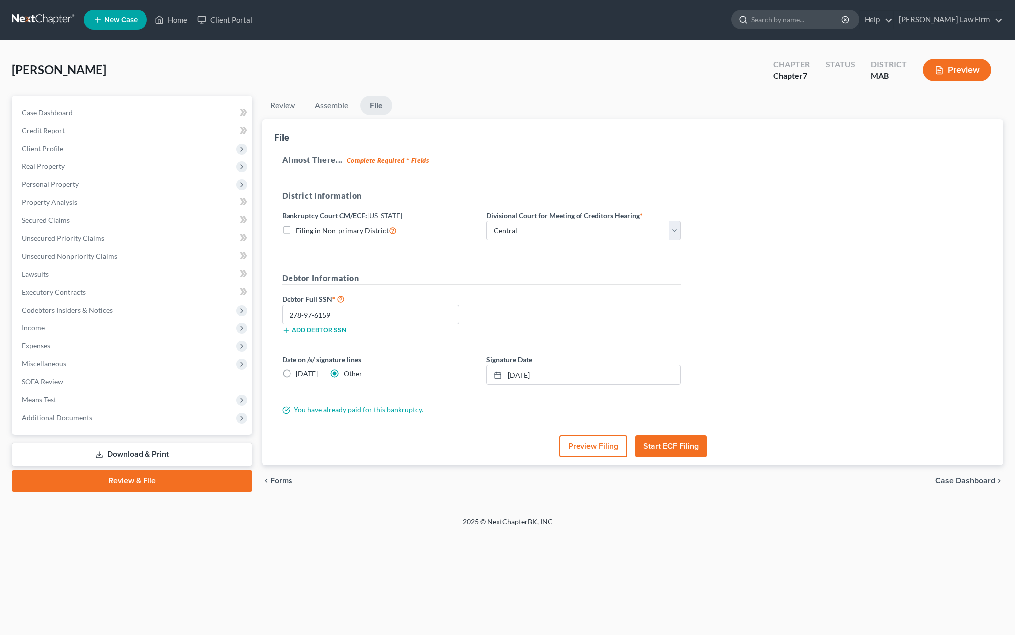
click at [799, 20] on input "search" at bounding box center [796, 19] width 91 height 18
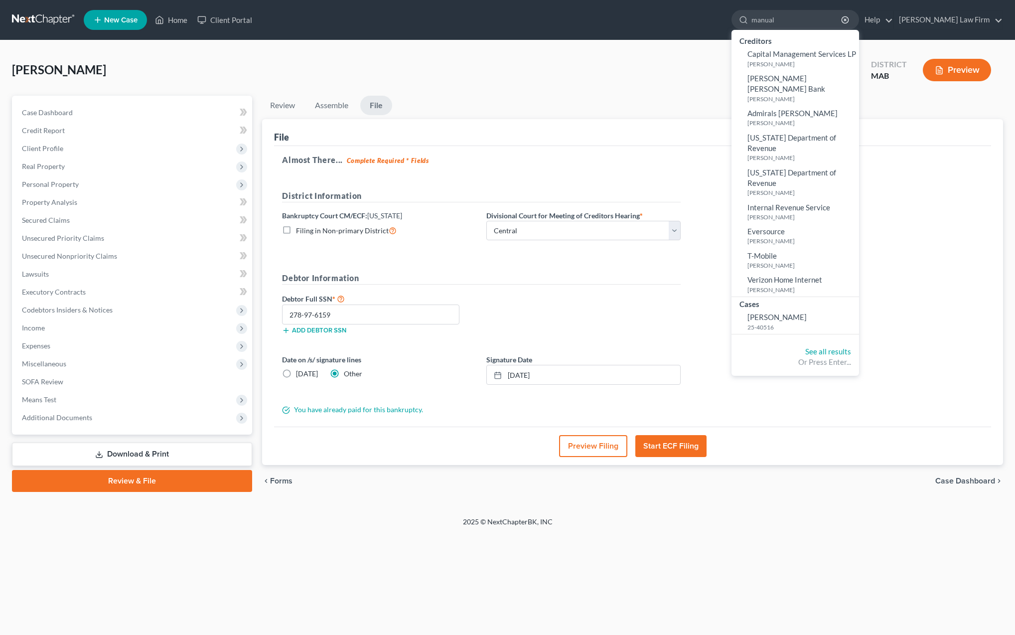
click at [710, 194] on div "Almost There... Complete Required * Fields District Information Bankruptcy Cour…" at bounding box center [632, 286] width 717 height 280
click at [823, 18] on input "manual" at bounding box center [796, 19] width 91 height 18
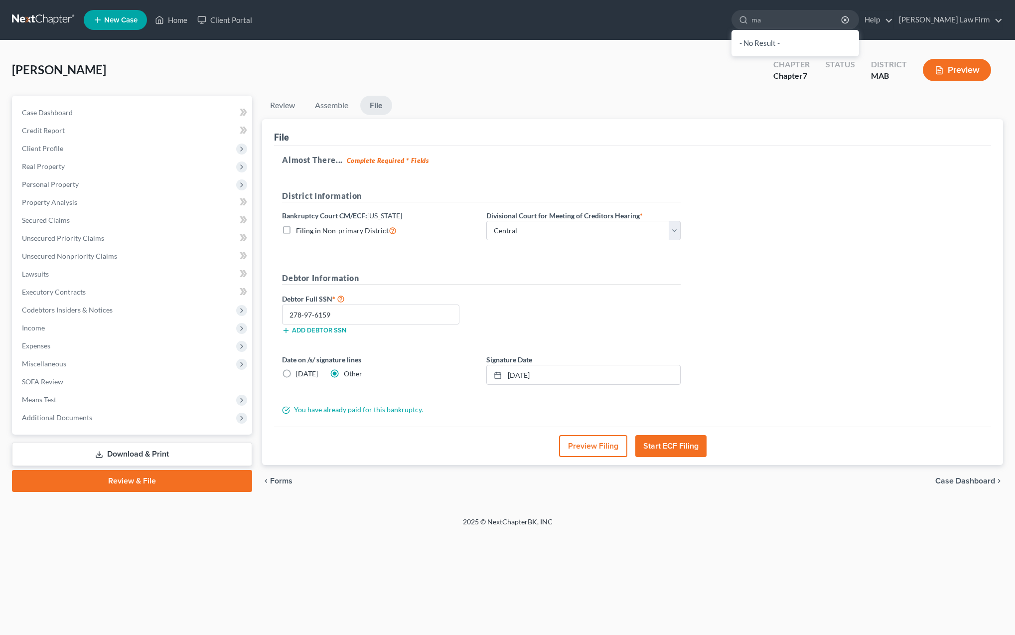
type input "m"
